Goal: Task Accomplishment & Management: Use online tool/utility

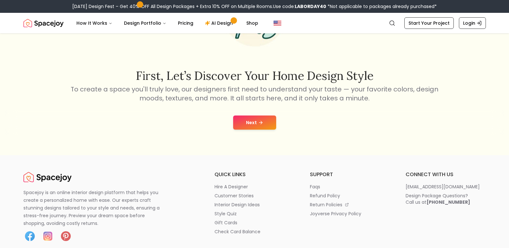
scroll to position [88, 0]
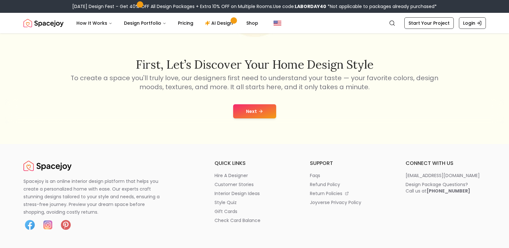
click at [262, 117] on button "Next" at bounding box center [254, 111] width 43 height 14
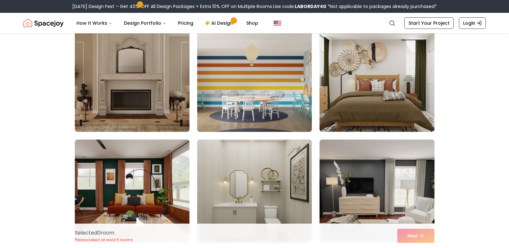
scroll to position [1137, 0]
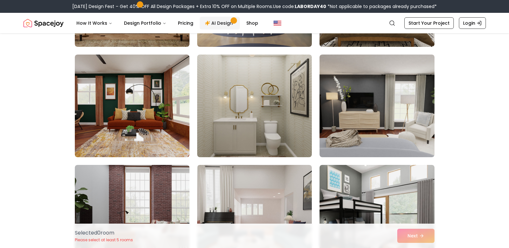
click at [210, 23] on link "AI Design" at bounding box center [220, 23] width 40 height 13
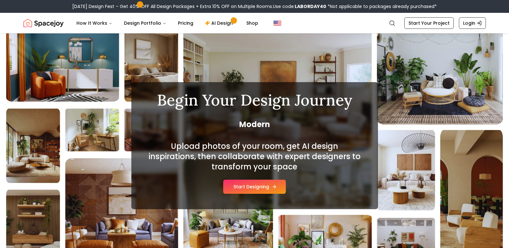
click at [241, 187] on button "Start Designing" at bounding box center [254, 187] width 63 height 14
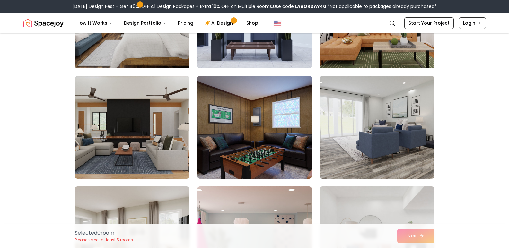
scroll to position [238, 0]
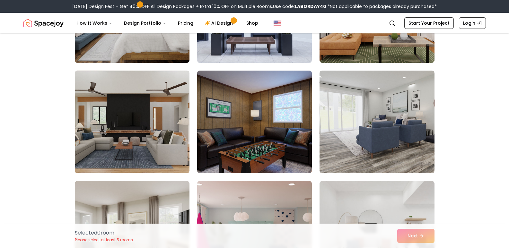
click at [254, 149] on img at bounding box center [254, 122] width 120 height 108
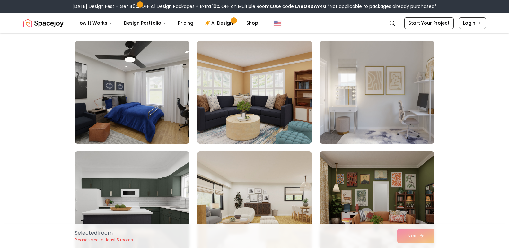
scroll to position [492, 0]
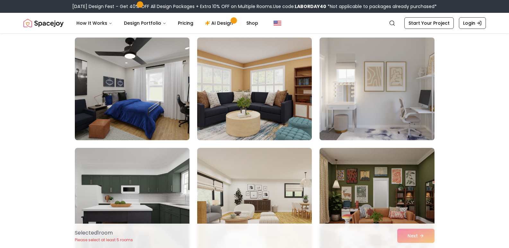
click at [375, 105] on img at bounding box center [377, 89] width 120 height 108
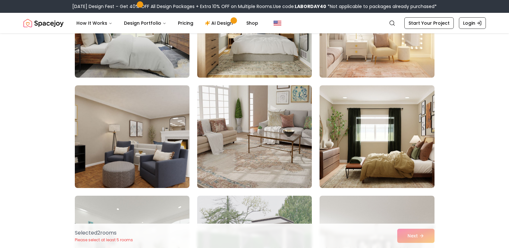
scroll to position [1555, 0]
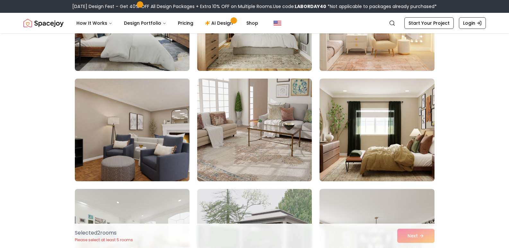
click at [149, 168] on img at bounding box center [132, 130] width 120 height 108
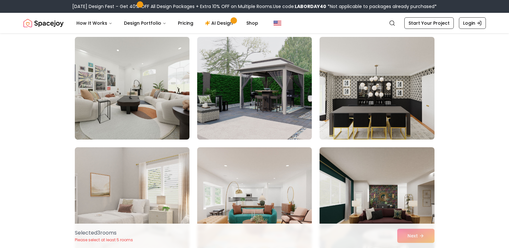
scroll to position [1692, 0]
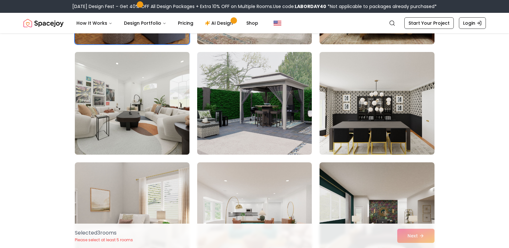
click at [173, 132] on img at bounding box center [132, 103] width 120 height 108
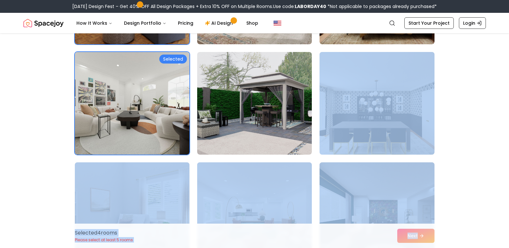
drag, startPoint x: 413, startPoint y: 240, endPoint x: 508, endPoint y: 155, distance: 127.3
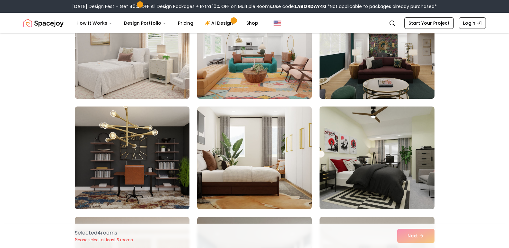
scroll to position [1850, 0]
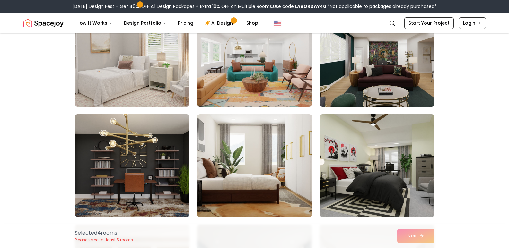
click at [238, 66] on img at bounding box center [254, 55] width 120 height 108
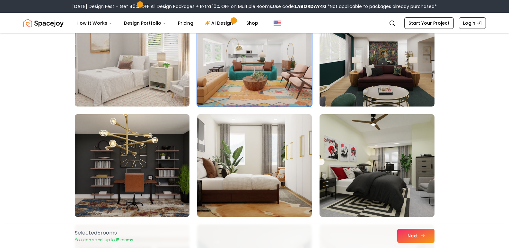
click at [413, 237] on button "Next" at bounding box center [415, 236] width 37 height 14
